Goal: Navigation & Orientation: Find specific page/section

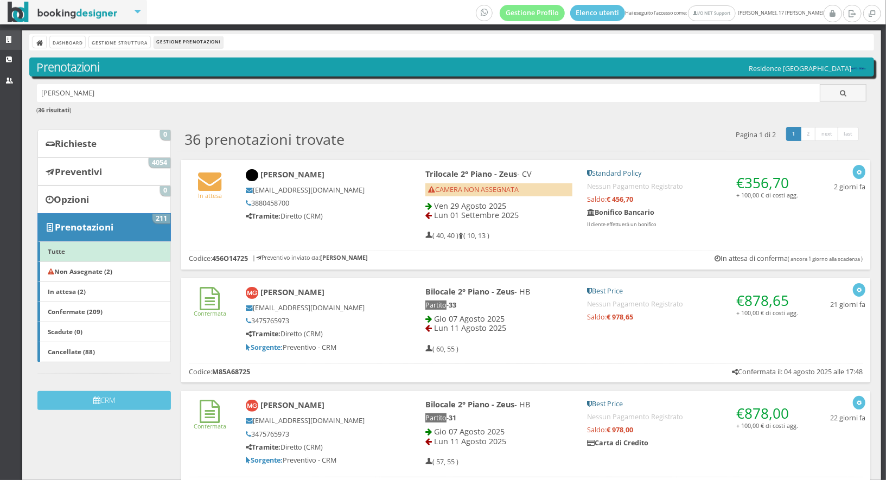
click at [7, 34] on link "Strutture" at bounding box center [11, 40] width 22 height 20
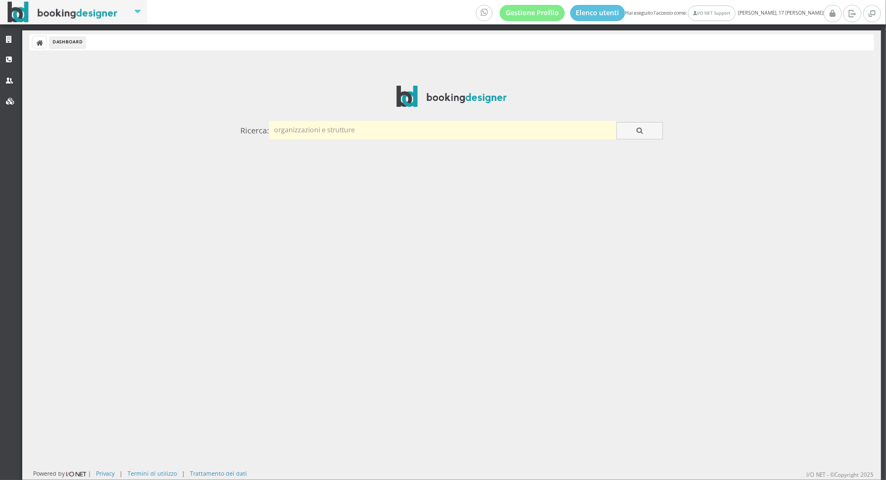
click at [320, 126] on input "text" at bounding box center [442, 130] width 347 height 18
type input "caminatha"
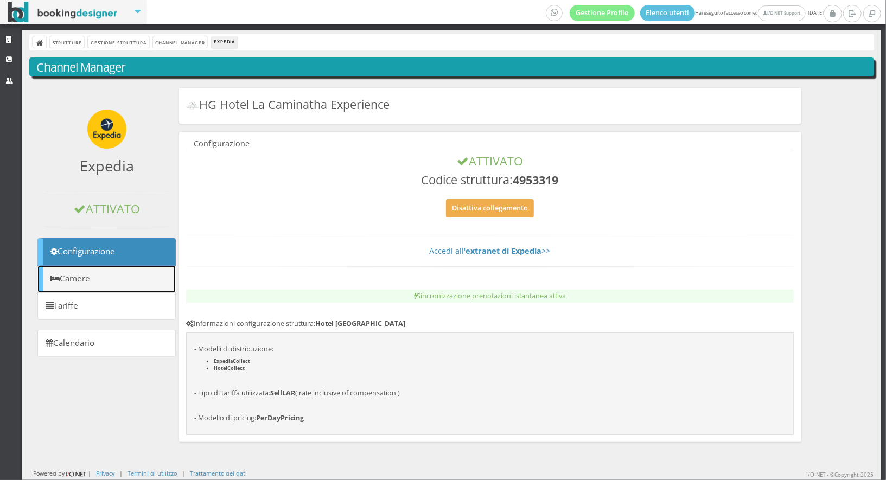
click at [93, 271] on link "Camere" at bounding box center [106, 279] width 138 height 28
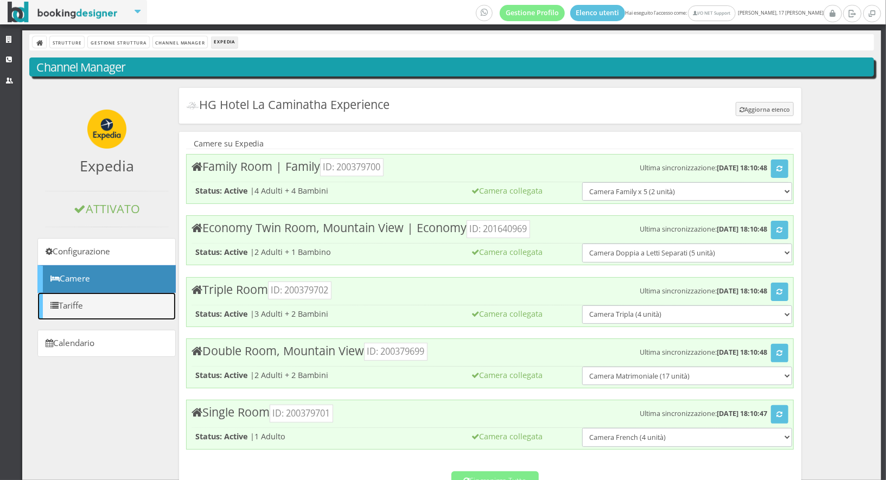
click at [86, 308] on link "Tariffe" at bounding box center [106, 307] width 138 height 28
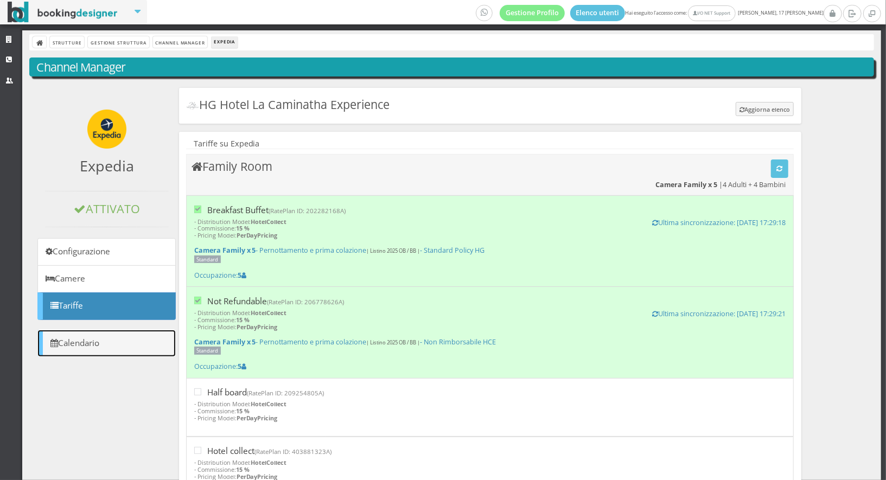
click at [107, 346] on link "Calendario" at bounding box center [106, 344] width 138 height 28
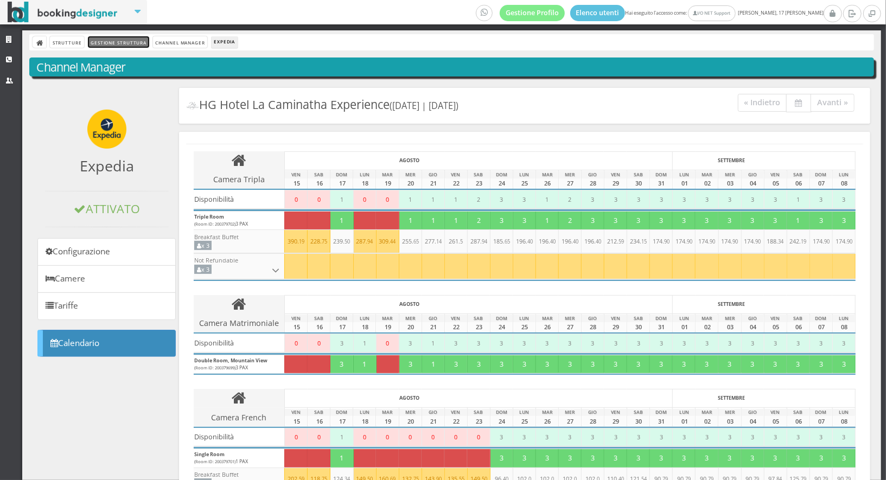
click at [118, 40] on link "Gestione Struttura" at bounding box center [118, 41] width 61 height 11
